Goal: Task Accomplishment & Management: Manage account settings

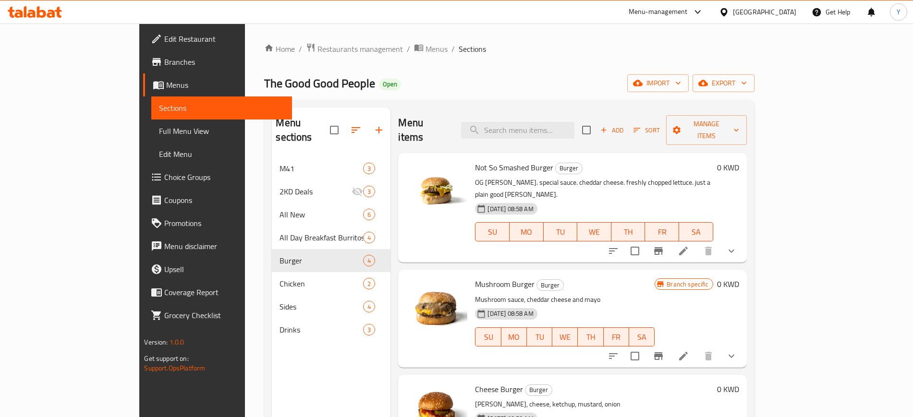
scroll to position [26, 0]
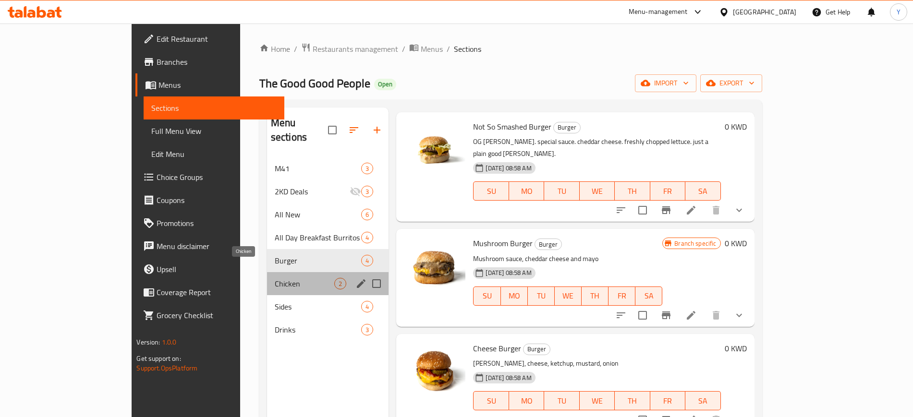
click at [275, 278] on span "Chicken" at bounding box center [305, 284] width 60 height 12
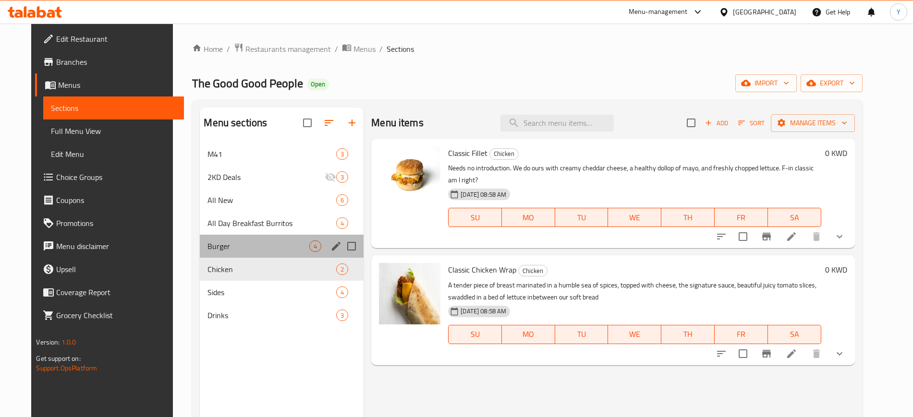
click at [266, 252] on div "Burger 4" at bounding box center [282, 246] width 164 height 23
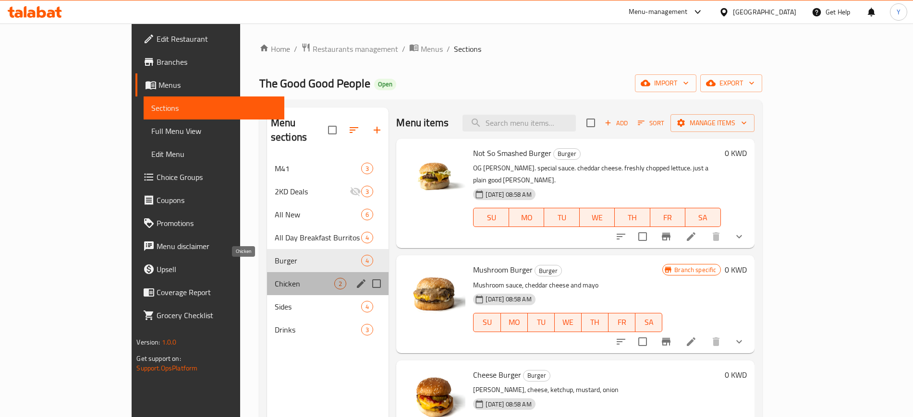
click at [275, 278] on span "Chicken" at bounding box center [305, 284] width 60 height 12
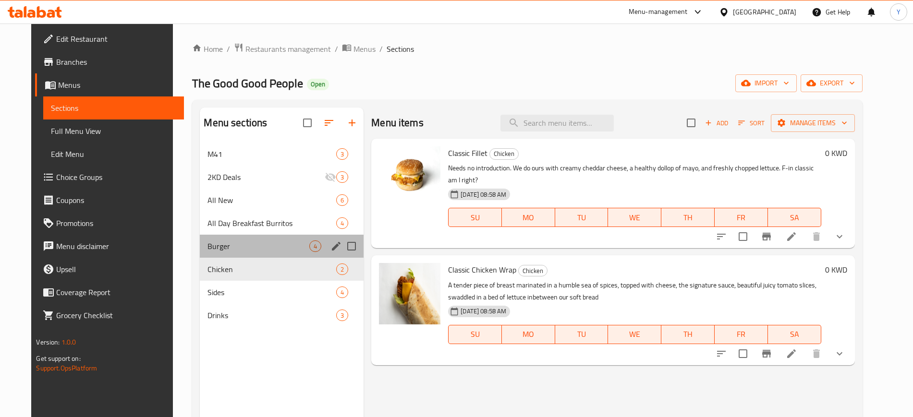
click at [272, 252] on div "Burger 4" at bounding box center [282, 246] width 164 height 23
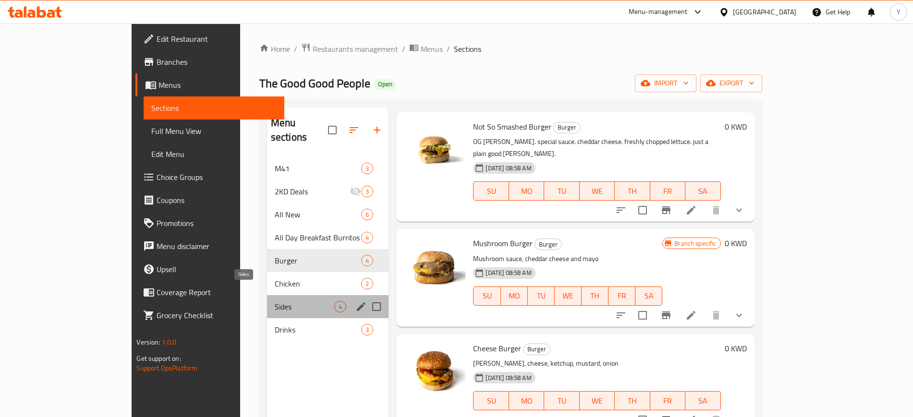
click at [275, 301] on span "Sides" at bounding box center [305, 307] width 60 height 12
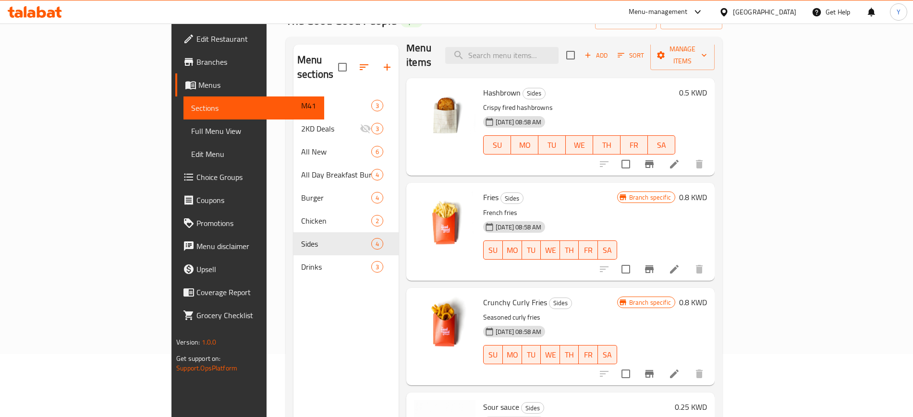
scroll to position [134, 0]
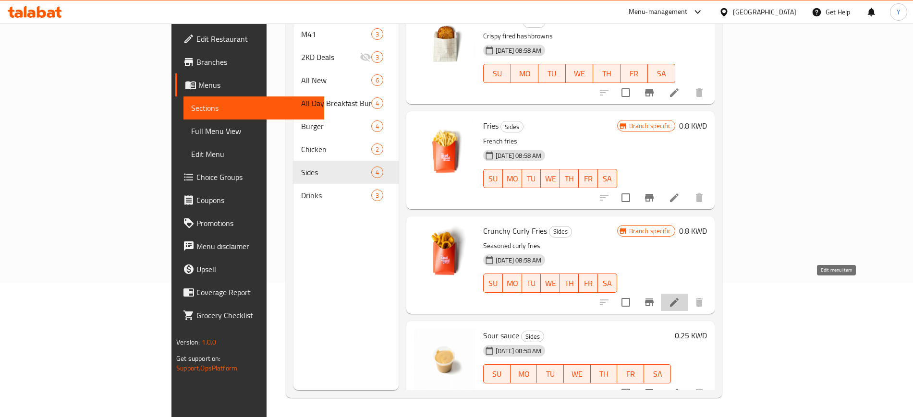
click at [680, 297] on icon at bounding box center [674, 303] width 12 height 12
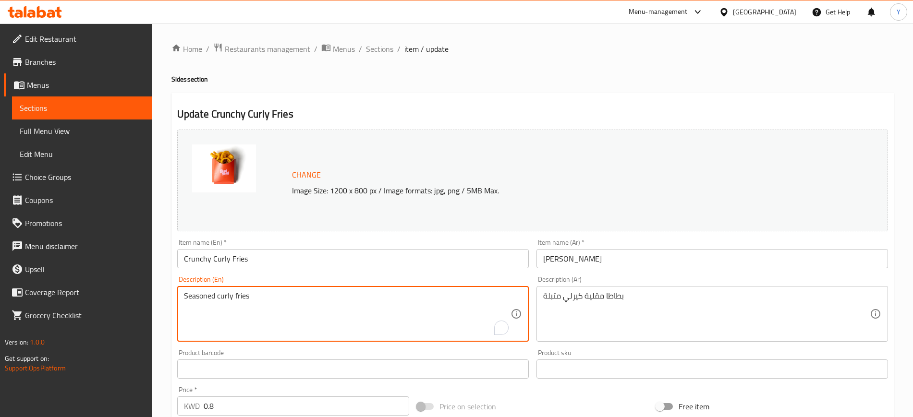
click at [262, 300] on textarea "Seasoned curly fries" at bounding box center [347, 314] width 326 height 46
paste textarea "Fries. But like cut in a different way and tossed in different seasonings.. Yk?"
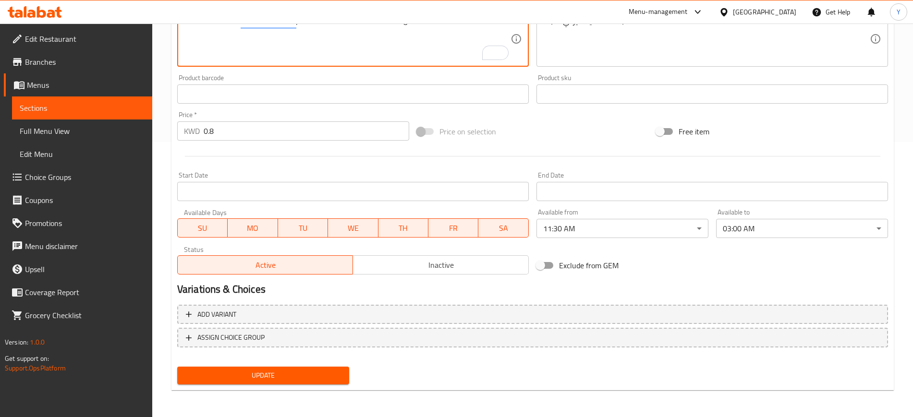
type textarea "Fries. But like cut in a different way and tossed in different seasonings.. Yk?"
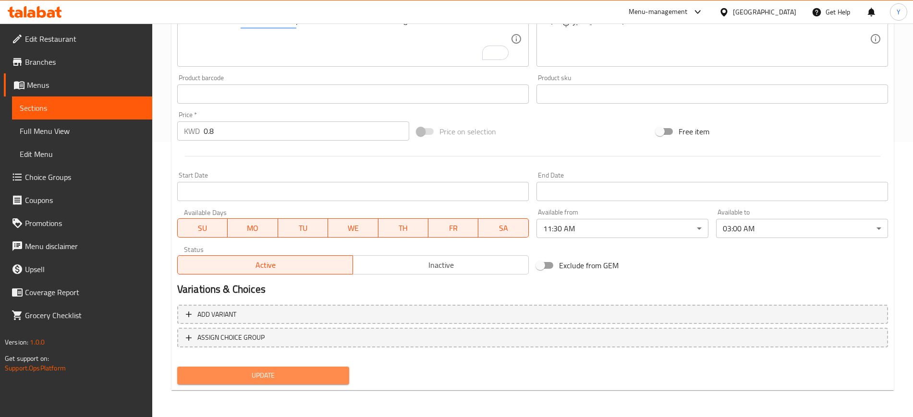
click at [274, 381] on span "Update" at bounding box center [263, 376] width 157 height 12
click at [323, 371] on span "Update" at bounding box center [263, 376] width 157 height 12
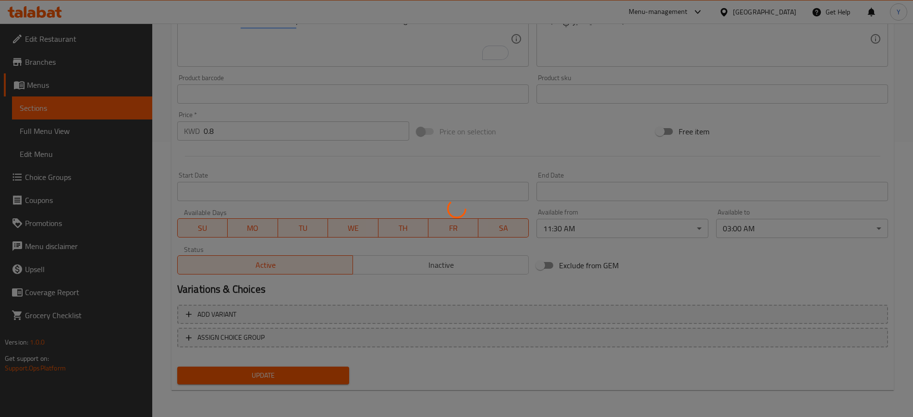
scroll to position [0, 0]
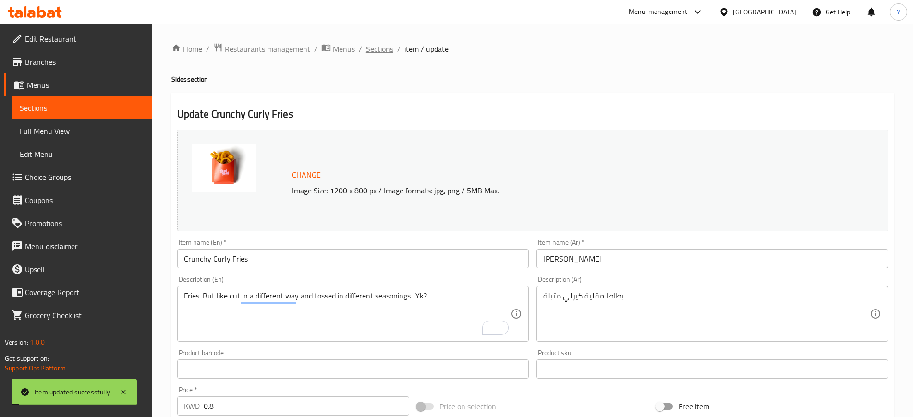
click at [379, 48] on span "Sections" at bounding box center [379, 49] width 27 height 12
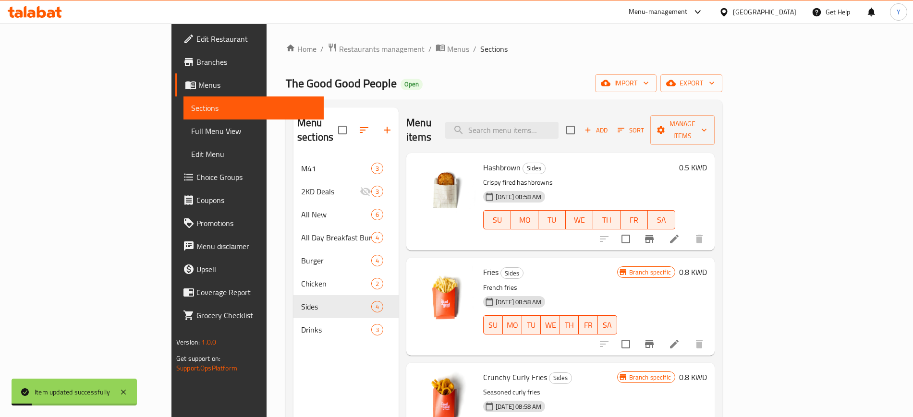
scroll to position [12, 0]
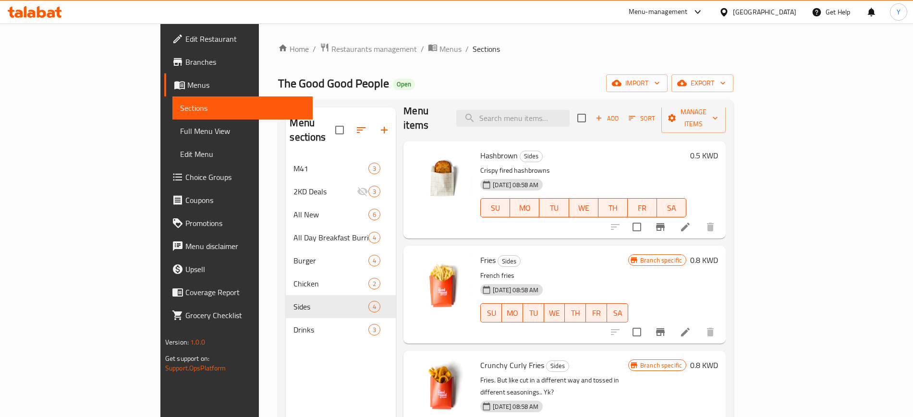
click at [699, 218] on li at bounding box center [685, 226] width 27 height 17
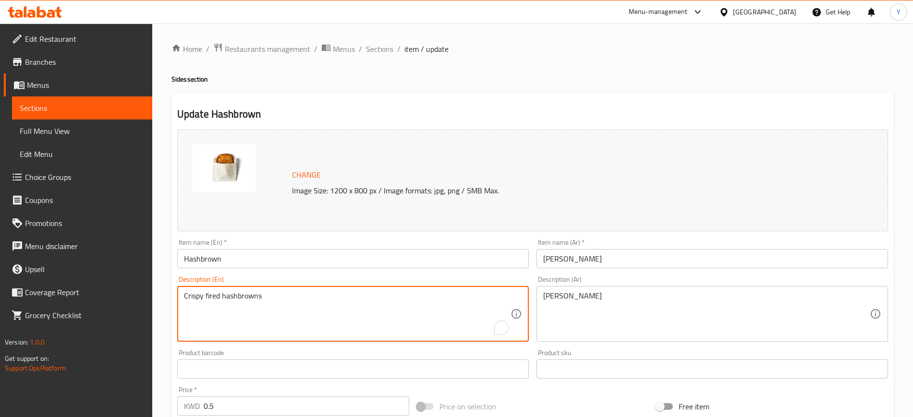
click at [275, 300] on textarea "Crispy fired hashbrowns" at bounding box center [347, 314] width 326 height 46
paste textarea "Is it the crunch? The pillowy potato heaven inside? I don't know.. But I want t…"
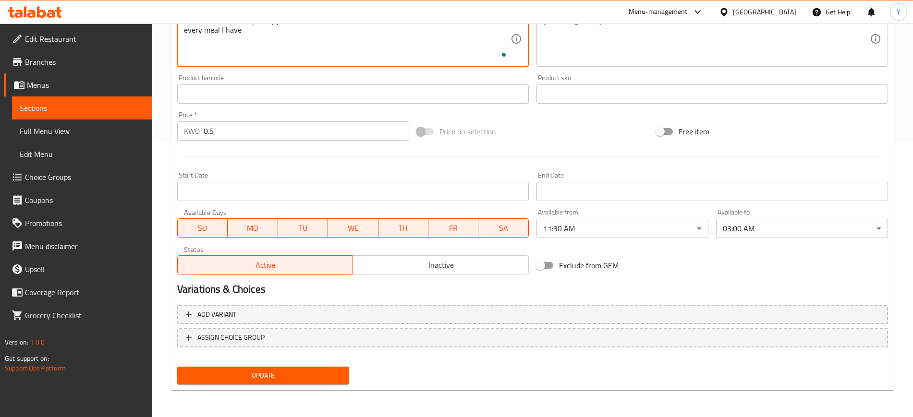
type textarea "Is it the crunch? The pillowy potato heaven inside? I don't know.. But I want t…"
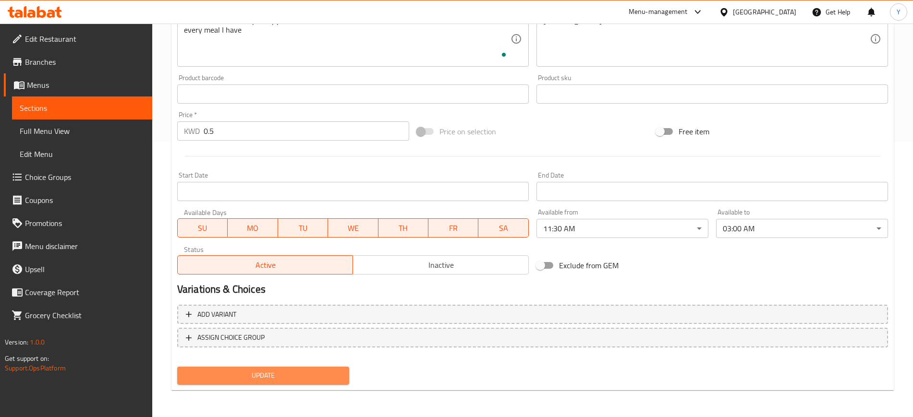
click at [231, 379] on span "Update" at bounding box center [263, 376] width 157 height 12
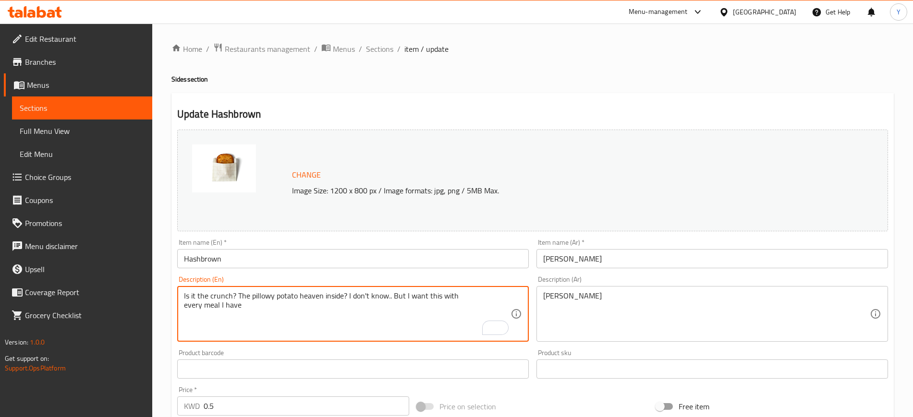
click at [320, 307] on textarea "Is it the crunch? The pillowy potato heaven inside? I don't know.. But I want t…" at bounding box center [347, 314] width 326 height 46
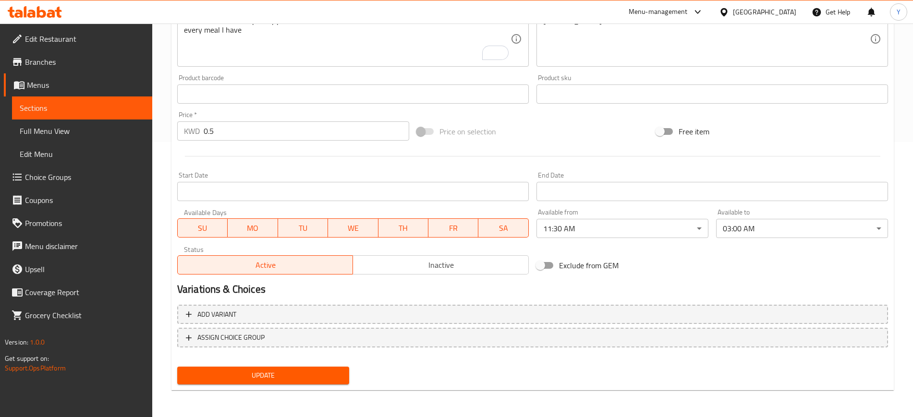
drag, startPoint x: 274, startPoint y: 388, endPoint x: 274, endPoint y: 376, distance: 12.0
click at [274, 376] on div "Update" at bounding box center [263, 375] width 180 height 25
click at [274, 376] on span "Update" at bounding box center [263, 376] width 157 height 12
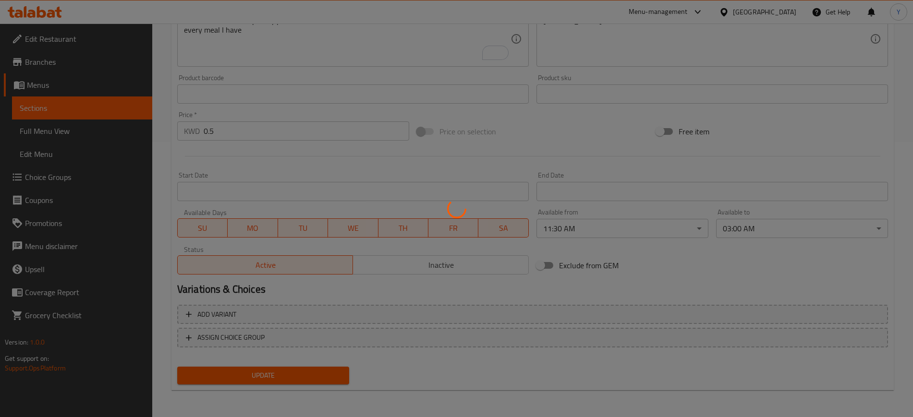
scroll to position [0, 0]
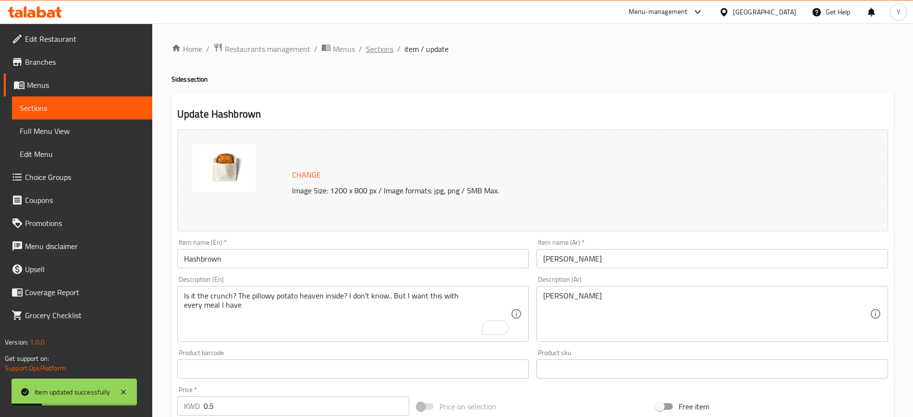
click at [375, 46] on span "Sections" at bounding box center [379, 49] width 27 height 12
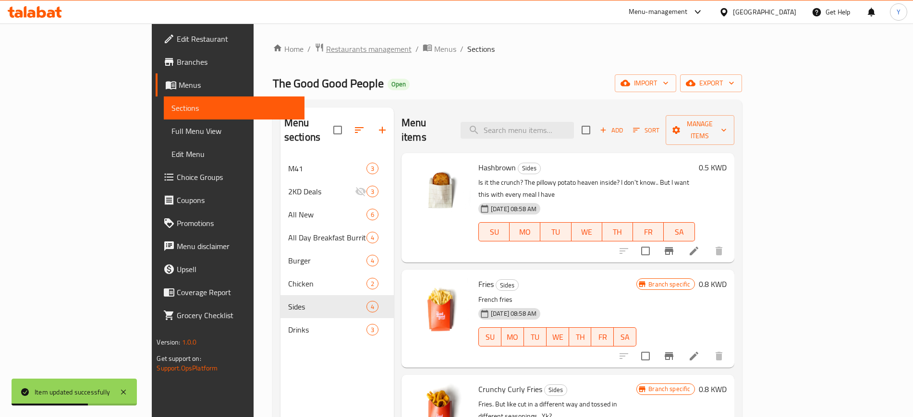
click at [326, 54] on span "Restaurants management" at bounding box center [368, 49] width 85 height 12
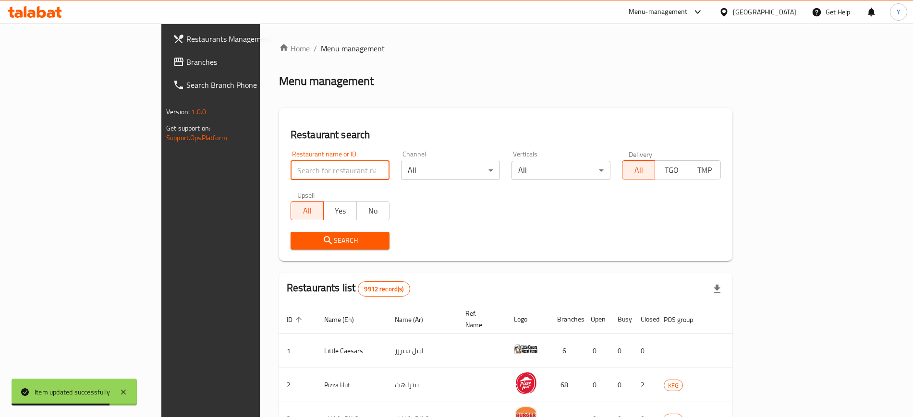
click at [290, 175] on input "search" at bounding box center [339, 170] width 99 height 19
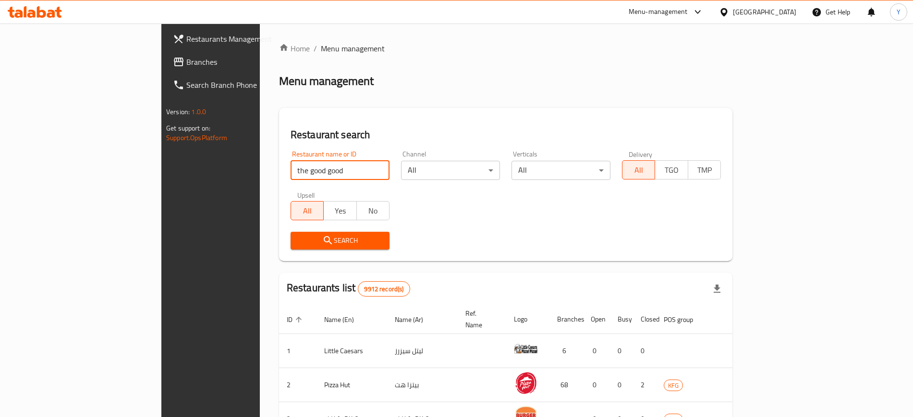
type input "the good good"
click button "Search" at bounding box center [339, 241] width 99 height 18
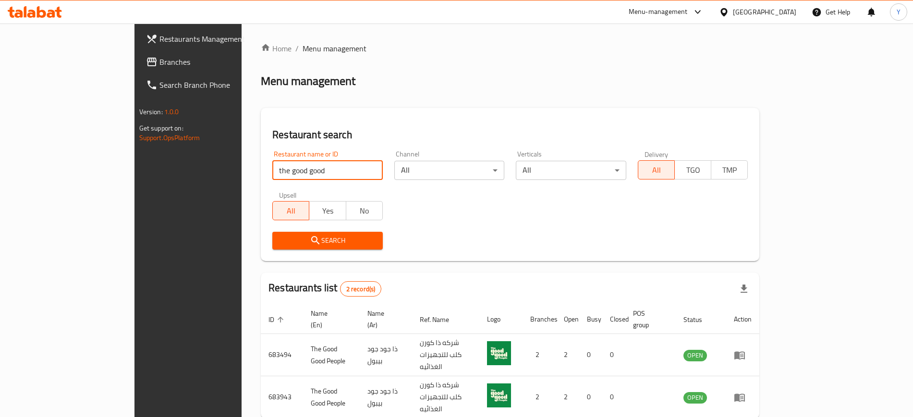
scroll to position [26, 0]
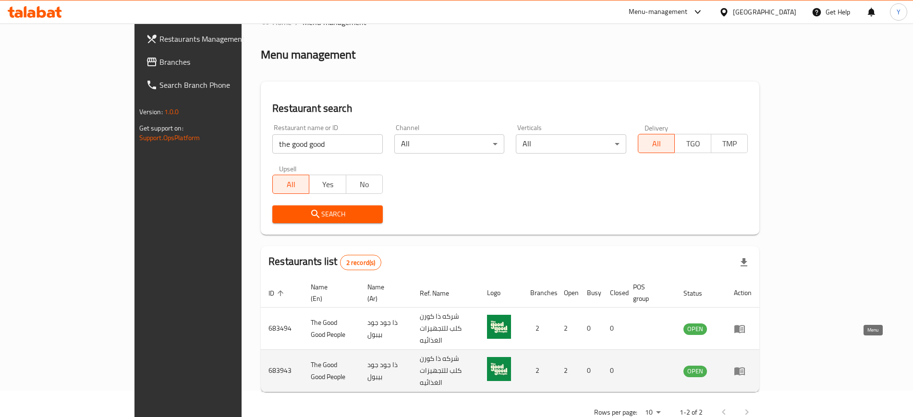
click at [745, 365] on icon "enhanced table" at bounding box center [740, 371] width 12 height 12
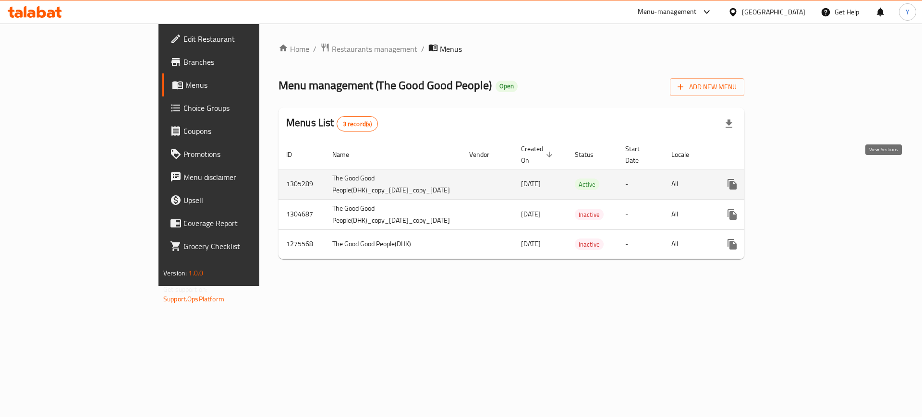
click at [806, 180] on icon "enhanced table" at bounding box center [801, 184] width 9 height 9
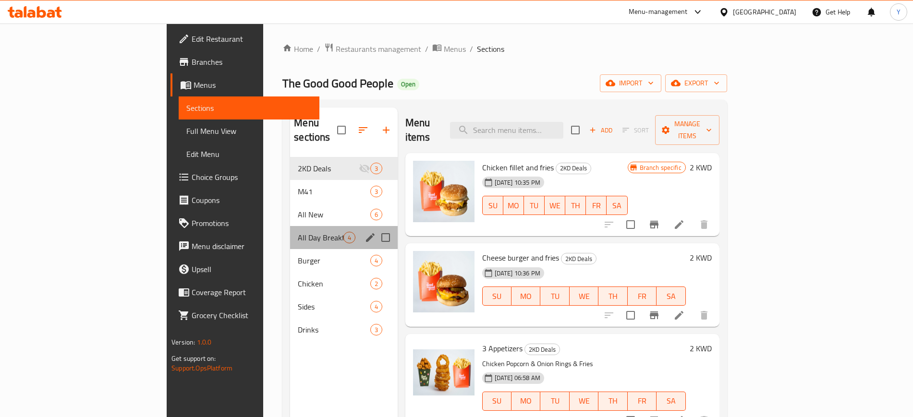
click at [290, 226] on div "All Day Breakfast Burritos 4" at bounding box center [343, 237] width 107 height 23
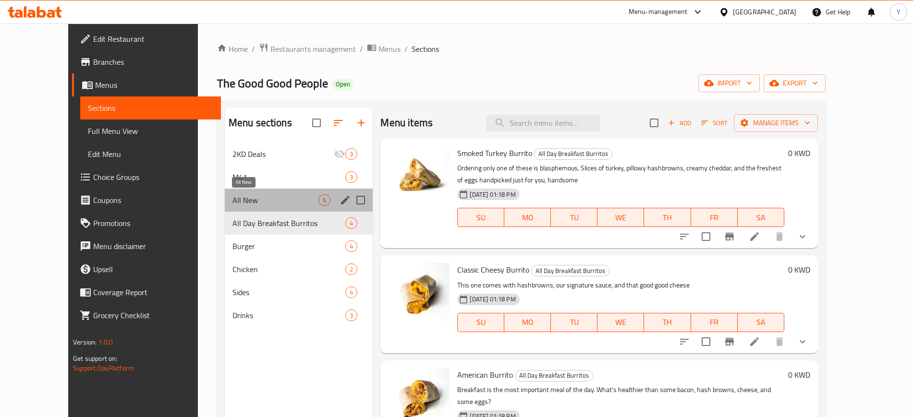
click at [233, 195] on span "All New" at bounding box center [275, 200] width 86 height 12
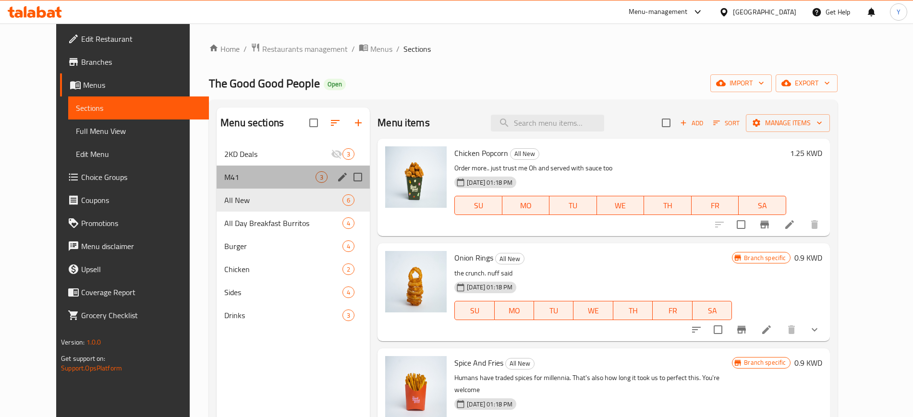
click at [229, 185] on div "M41 3" at bounding box center [293, 177] width 153 height 23
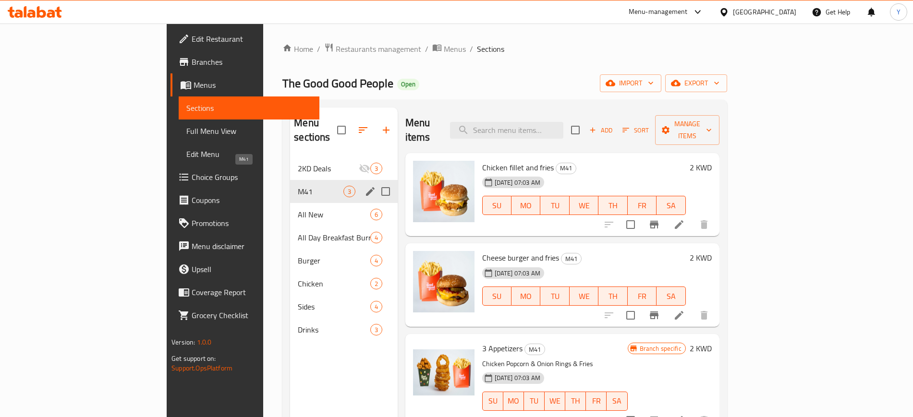
click at [298, 186] on span "M41" at bounding box center [320, 192] width 45 height 12
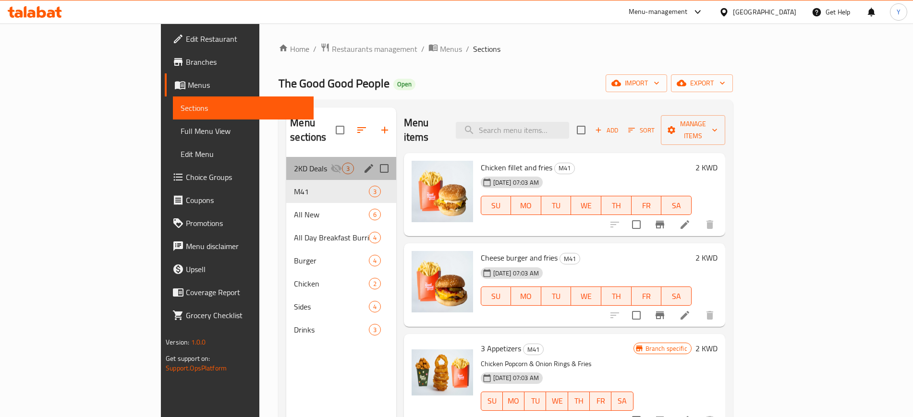
click at [286, 165] on div "2KD Deals 3" at bounding box center [340, 168] width 109 height 23
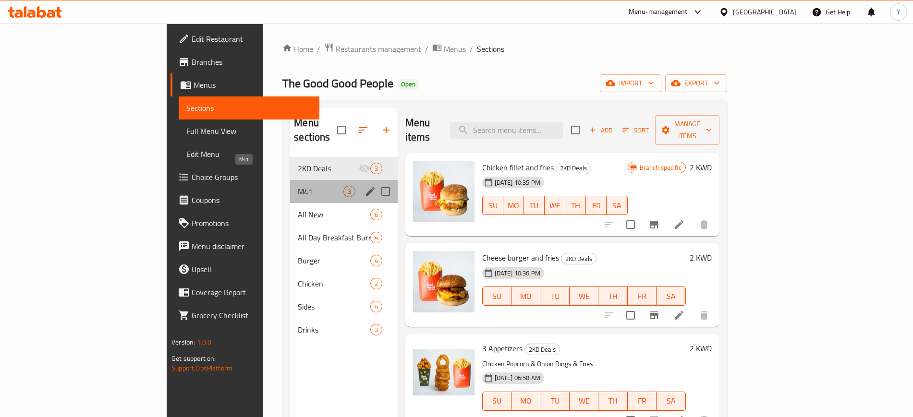
click at [298, 186] on span "M41" at bounding box center [320, 192] width 45 height 12
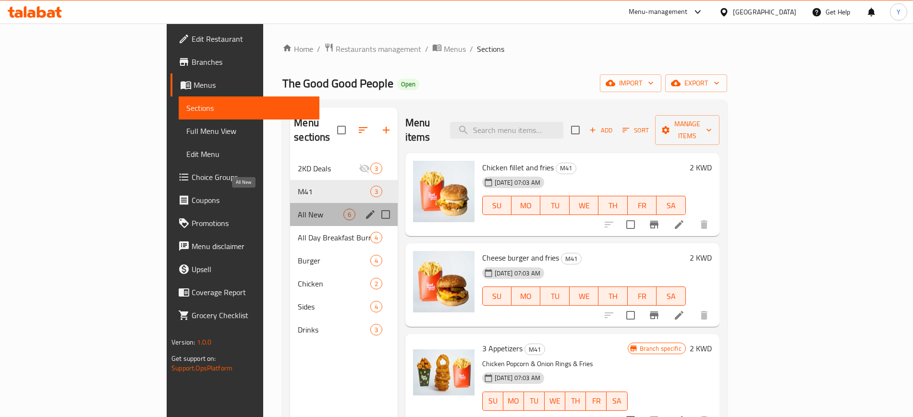
click at [298, 209] on span "All New" at bounding box center [320, 215] width 45 height 12
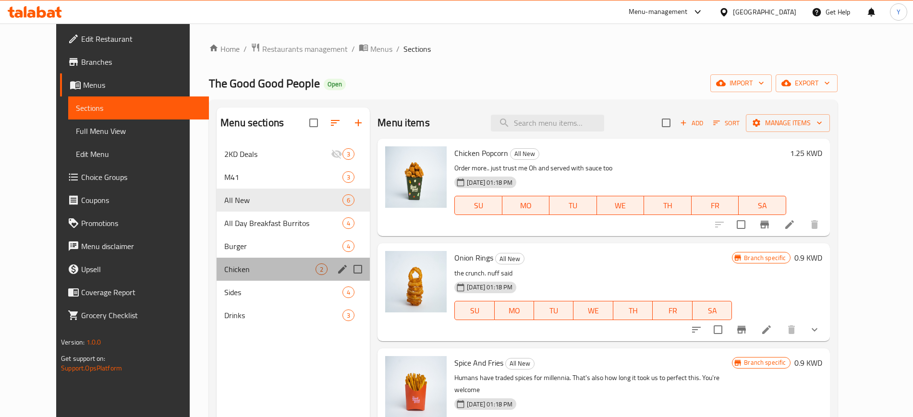
click at [229, 260] on div "Chicken 2" at bounding box center [293, 269] width 153 height 23
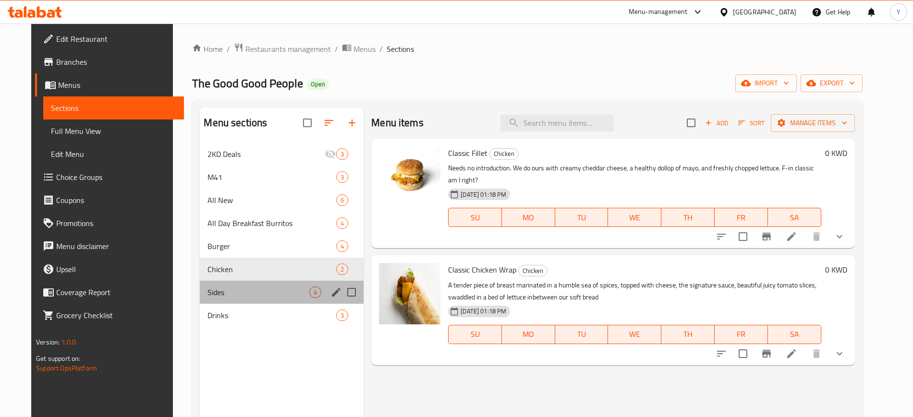
click at [230, 283] on div "Sides 4" at bounding box center [282, 292] width 164 height 23
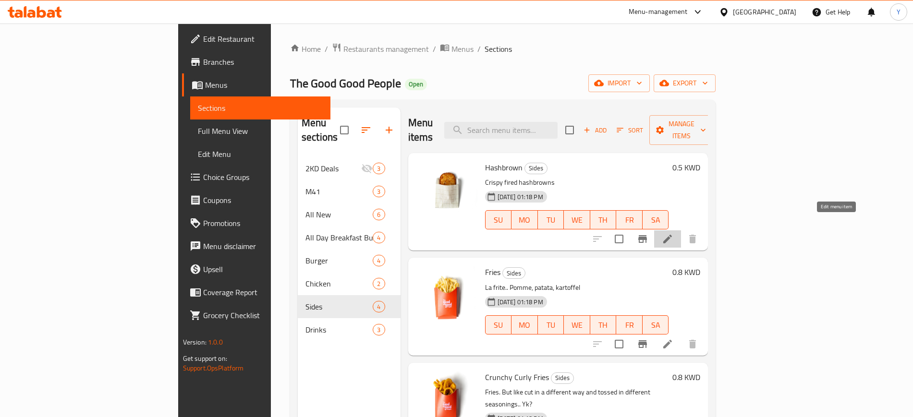
click at [672, 235] on icon at bounding box center [667, 239] width 9 height 9
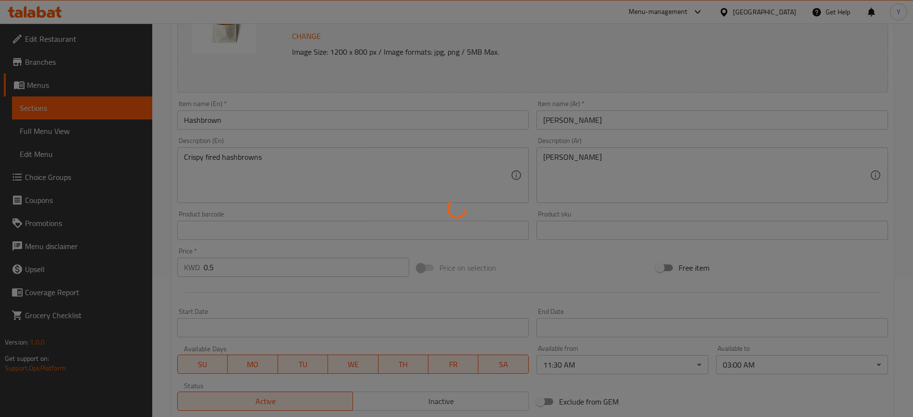
scroll to position [146, 0]
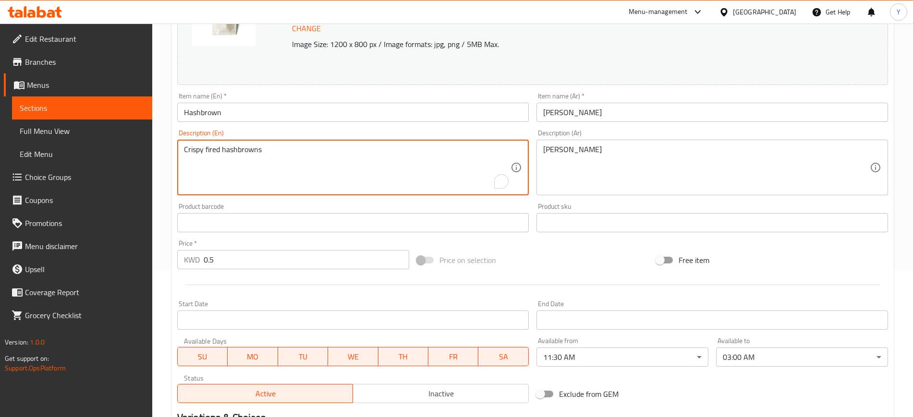
click at [349, 164] on textarea "Crispy fired hashbrowns" at bounding box center [347, 168] width 326 height 46
paste textarea "Is it the crunch? The pillowy potato heaven inside? I don't know.. But I want t…"
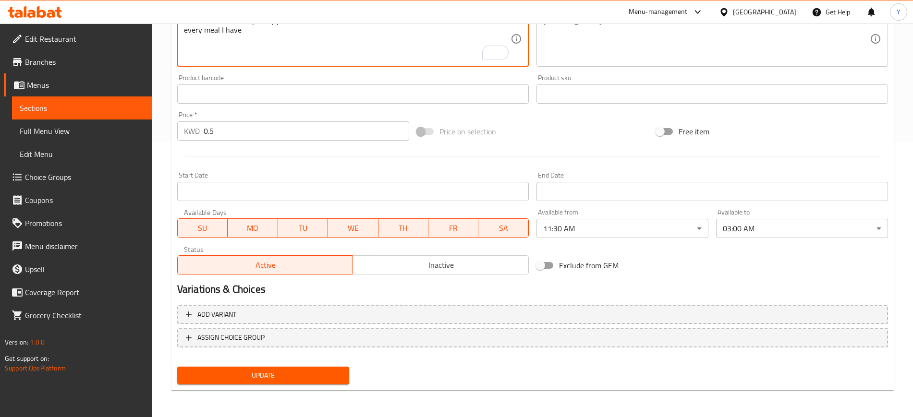
type textarea "Is it the crunch? The pillowy potato heaven inside? I don't know.. But I want t…"
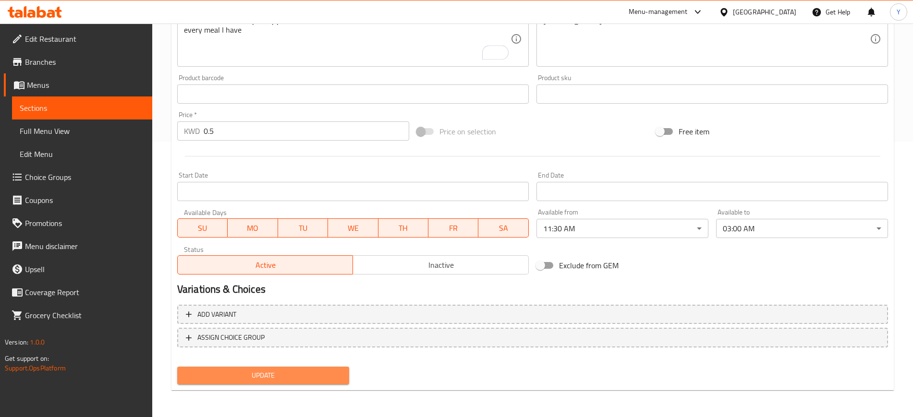
click at [288, 372] on span "Update" at bounding box center [263, 376] width 157 height 12
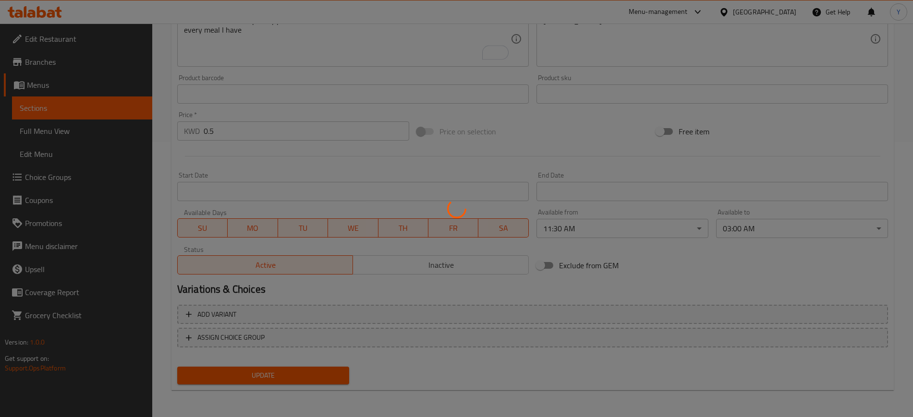
scroll to position [0, 0]
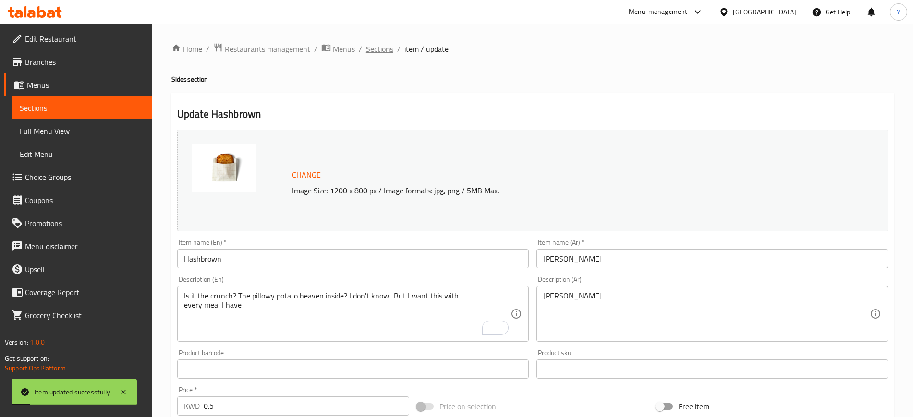
click at [376, 47] on span "Sections" at bounding box center [379, 49] width 27 height 12
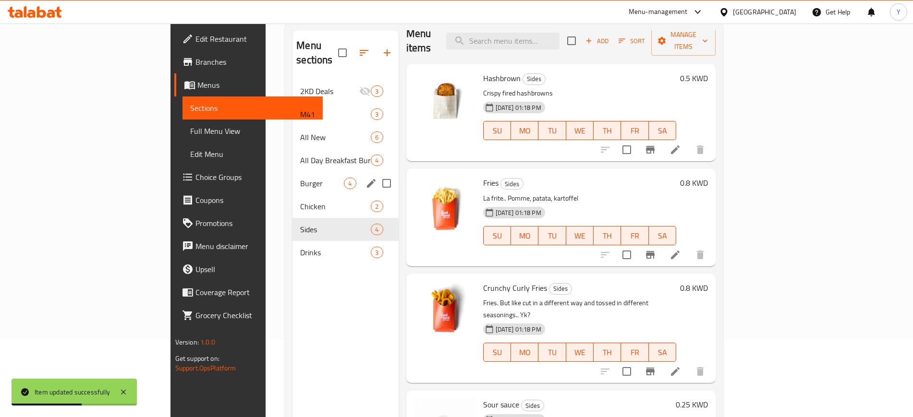
scroll to position [75, 0]
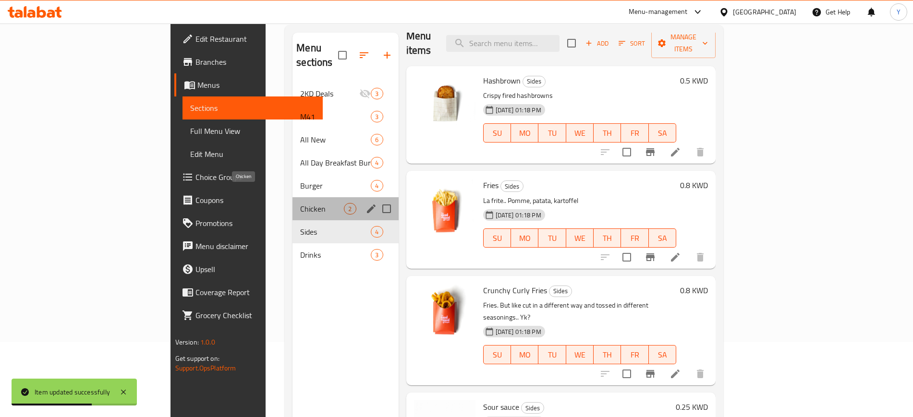
click at [300, 203] on span "Chicken" at bounding box center [322, 209] width 44 height 12
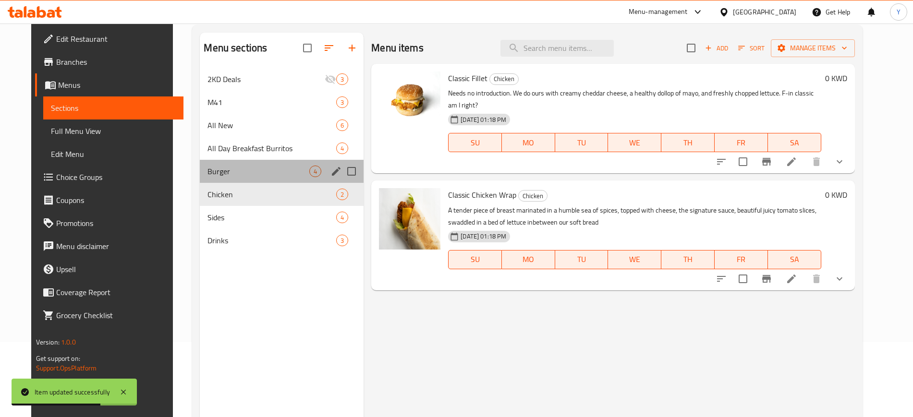
click at [231, 181] on div "Burger 4" at bounding box center [282, 171] width 164 height 23
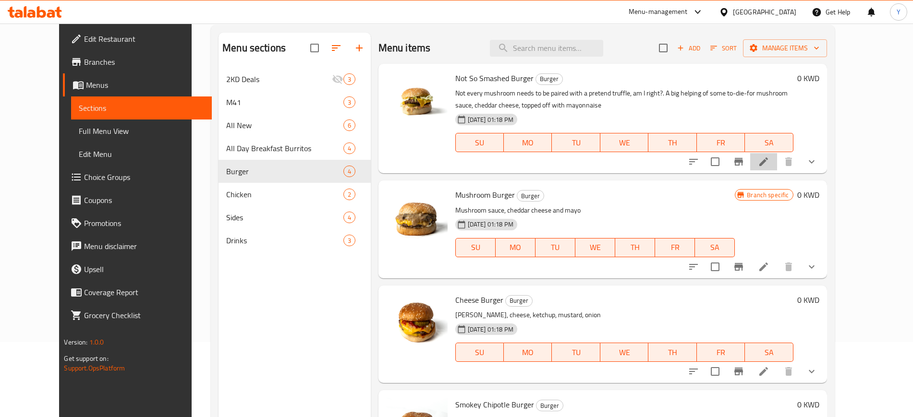
click at [777, 167] on li at bounding box center [763, 161] width 27 height 17
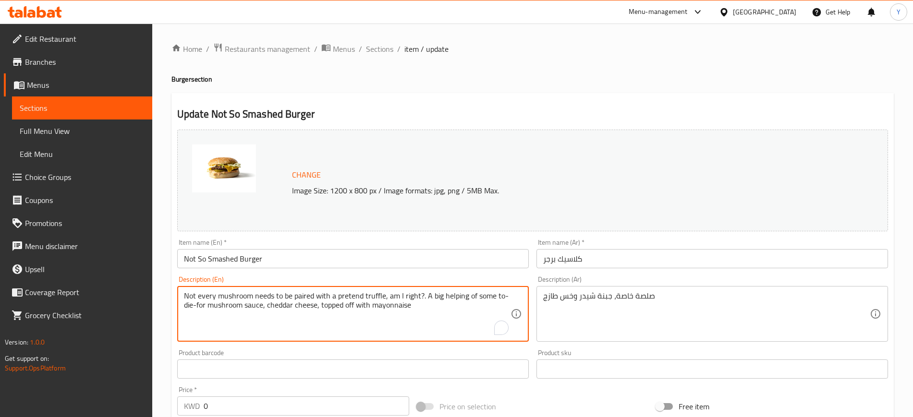
click at [303, 308] on textarea "Not every mushroom needs to be paired with a pretend truffle, am I right?. A bi…" at bounding box center [347, 314] width 326 height 46
paste textarea "OG patty. special sauce. cheddar cheese. freshly chopped lettuce. just a plain …"
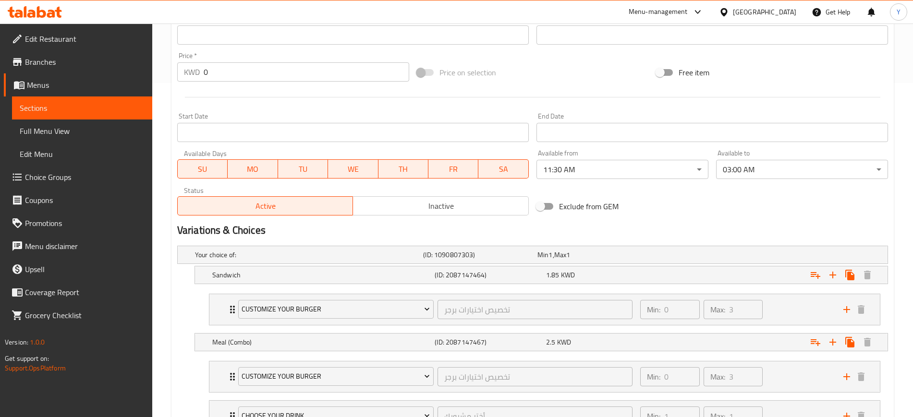
scroll to position [454, 0]
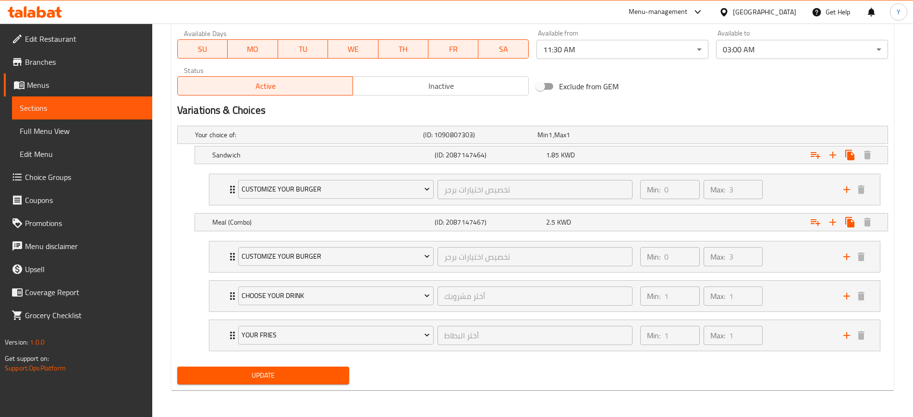
type textarea "OG patty. special sauce. cheddar cheese. freshly chopped lettuce. just a plain …"
click at [254, 371] on span "Update" at bounding box center [263, 376] width 157 height 12
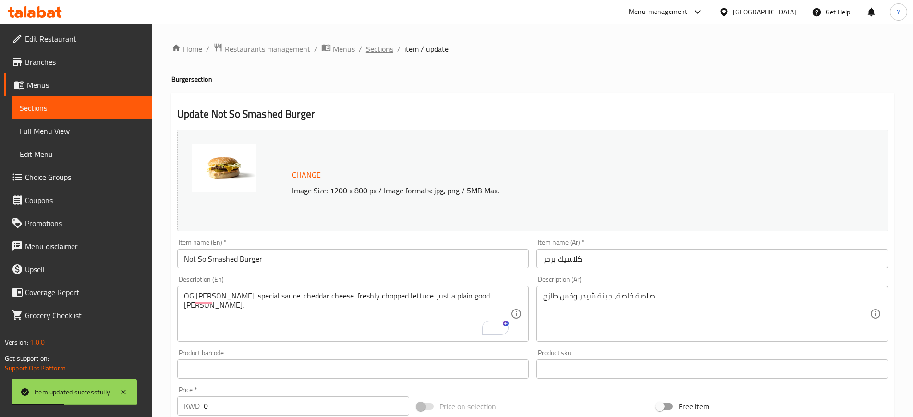
click at [376, 53] on span "Sections" at bounding box center [379, 49] width 27 height 12
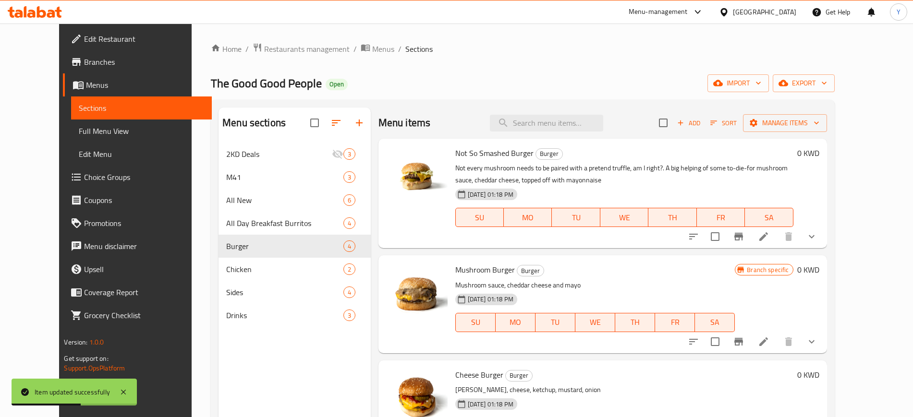
scroll to position [38, 0]
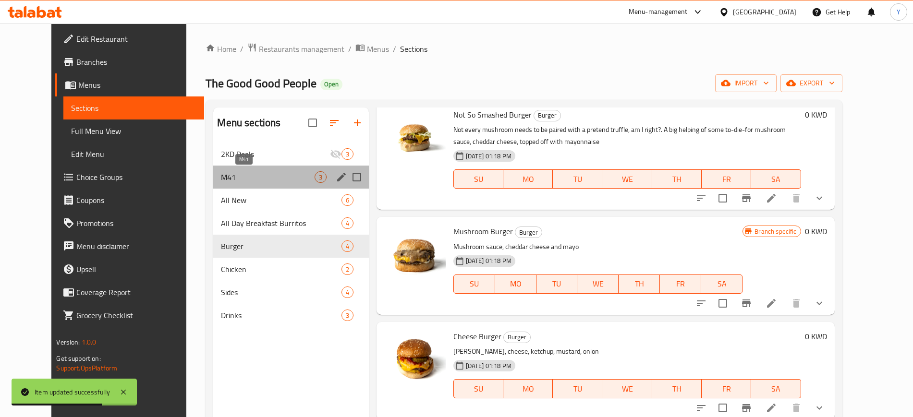
click at [239, 181] on span "M41" at bounding box center [267, 177] width 93 height 12
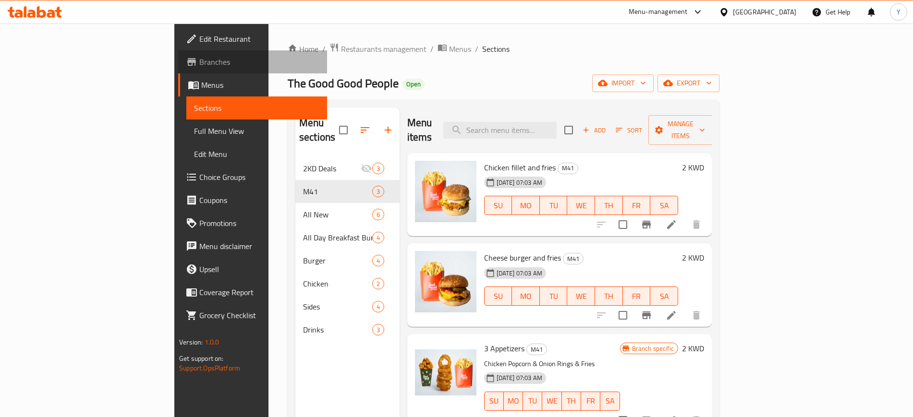
click at [199, 68] on span "Branches" at bounding box center [259, 62] width 120 height 12
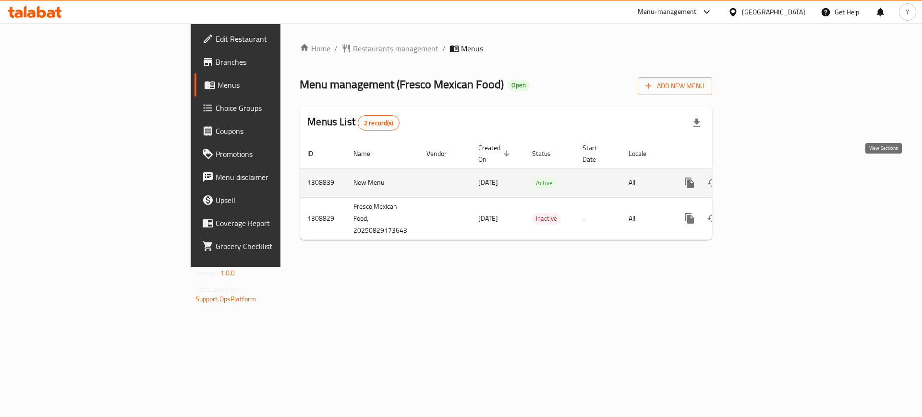
click at [770, 178] on link "enhanced table" at bounding box center [758, 182] width 23 height 23
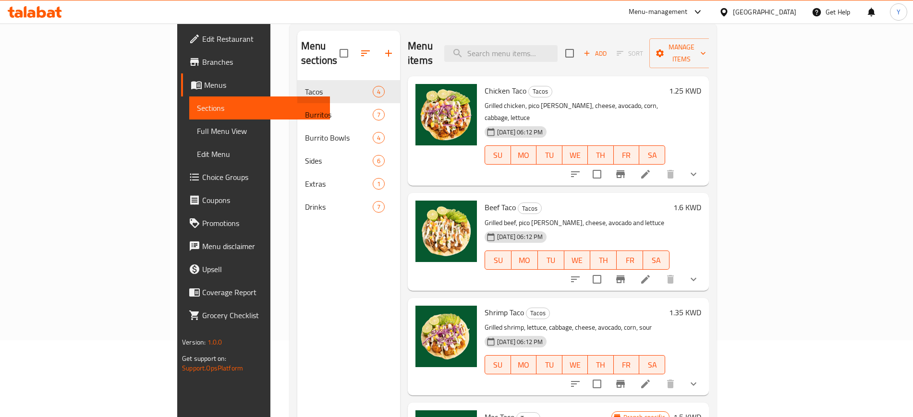
scroll to position [74, 0]
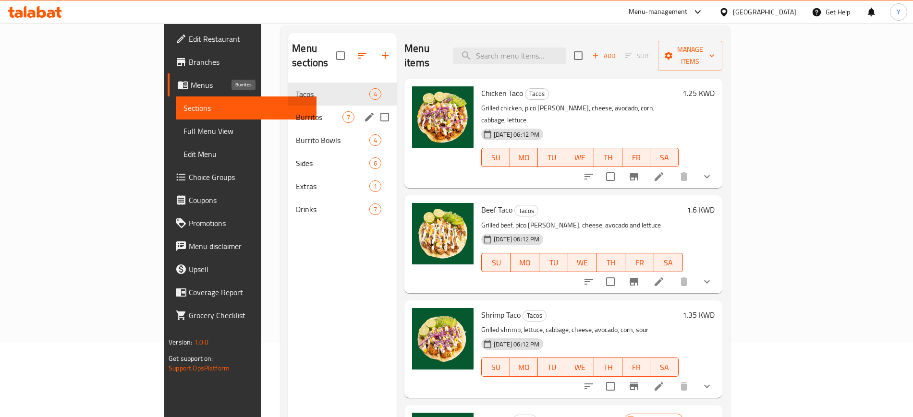
click at [296, 111] on span "Burritos" at bounding box center [319, 117] width 47 height 12
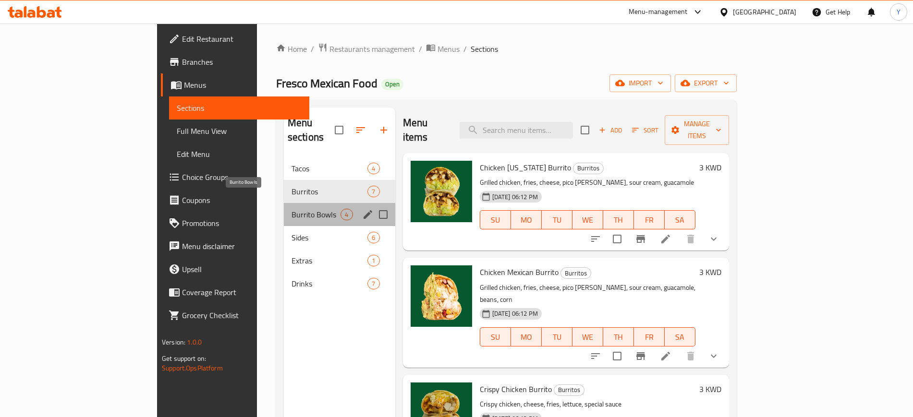
click at [291, 209] on span "Burrito Bowls" at bounding box center [315, 215] width 49 height 12
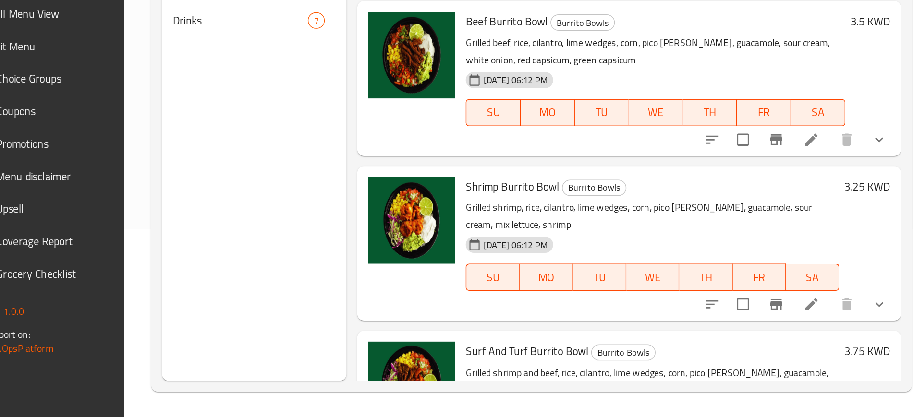
scroll to position [133, 0]
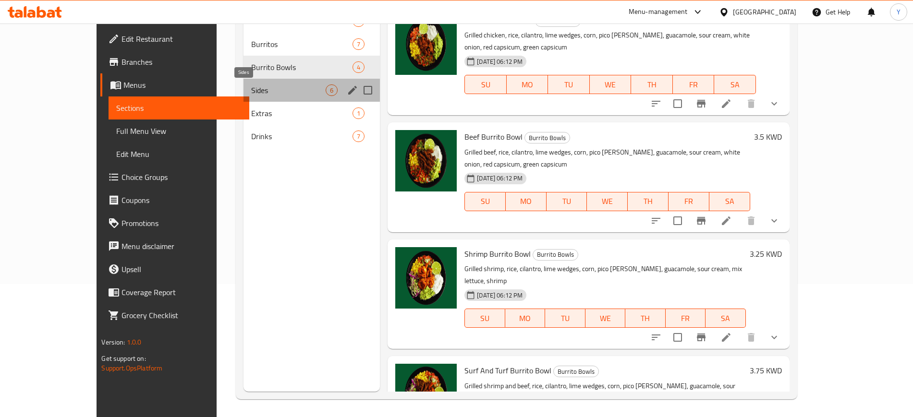
click at [251, 93] on span "Sides" at bounding box center [288, 91] width 74 height 12
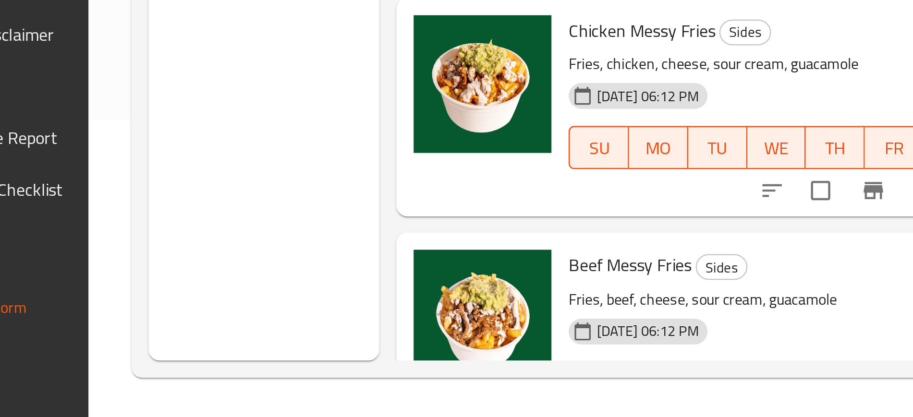
scroll to position [133, 0]
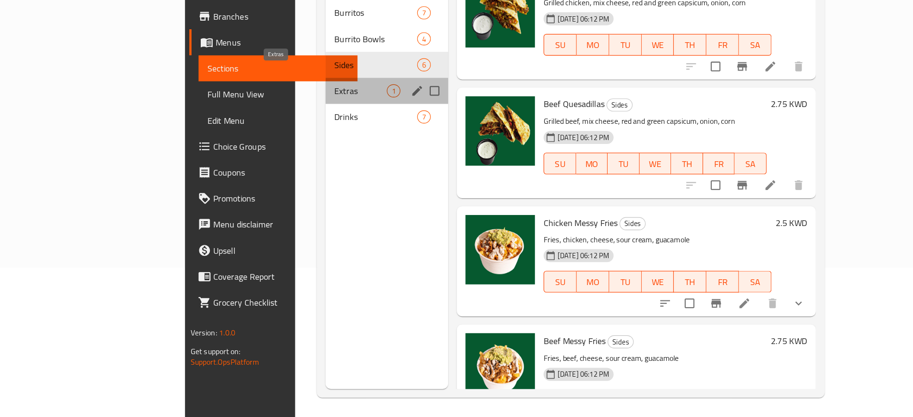
click at [296, 122] on span "Extras" at bounding box center [319, 128] width 47 height 12
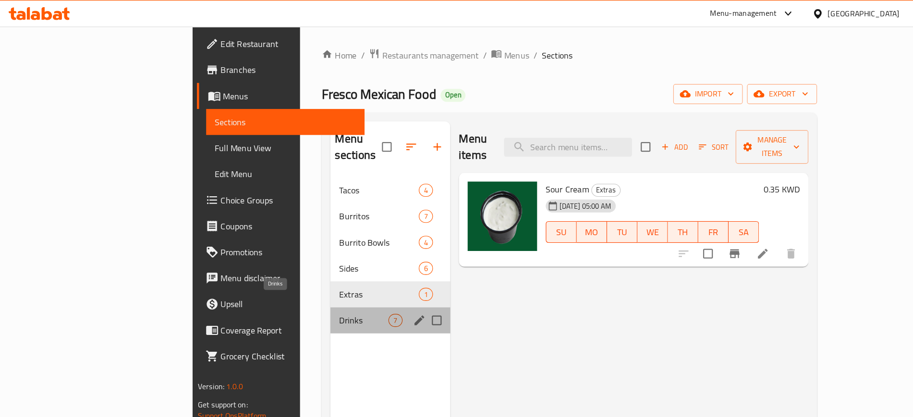
click at [300, 278] on span "Drinks" at bounding box center [322, 284] width 44 height 12
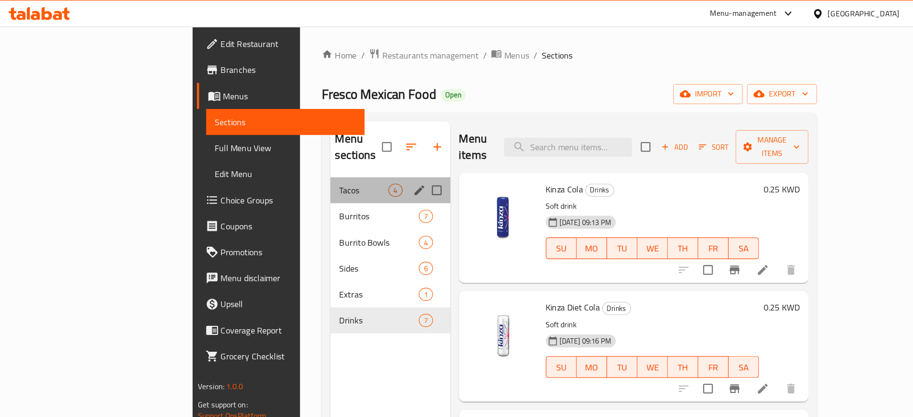
click at [292, 157] on div "Tacos 4" at bounding box center [345, 168] width 106 height 23
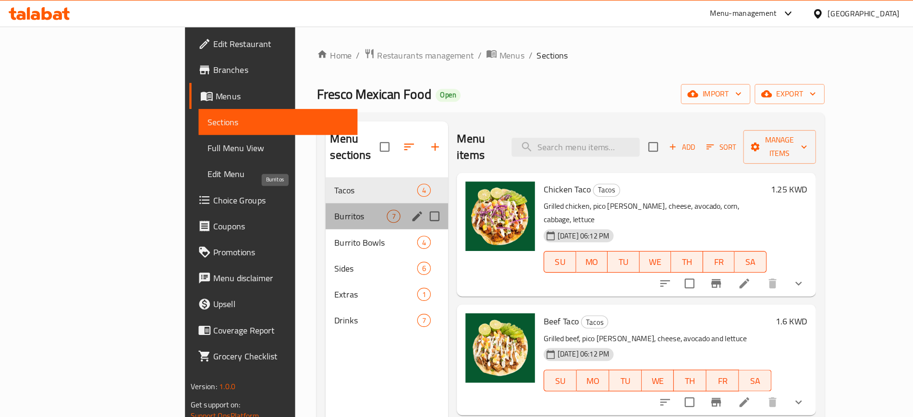
click at [296, 186] on span "Burritos" at bounding box center [319, 192] width 47 height 12
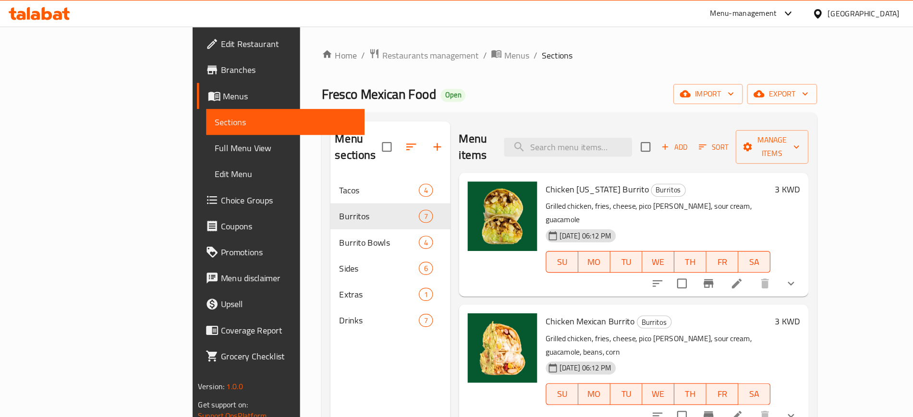
click at [195, 64] on span "Branches" at bounding box center [255, 62] width 120 height 12
